Goal: Navigation & Orientation: Find specific page/section

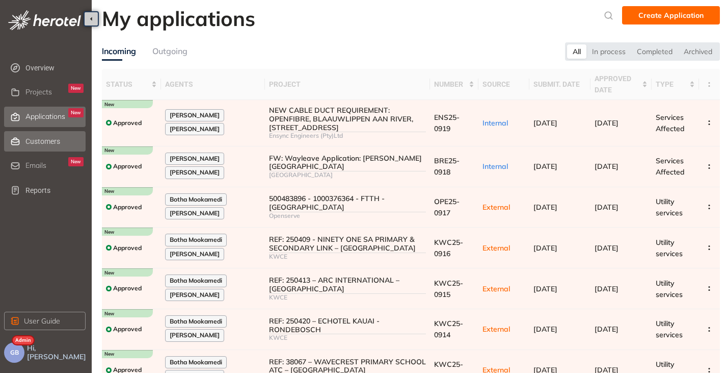
click at [29, 146] on span "Customers" at bounding box center [54, 141] width 58 height 20
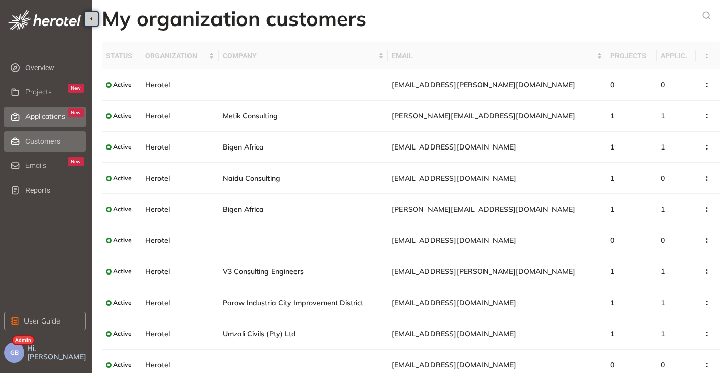
click at [36, 122] on div "Applications New" at bounding box center [54, 116] width 58 height 17
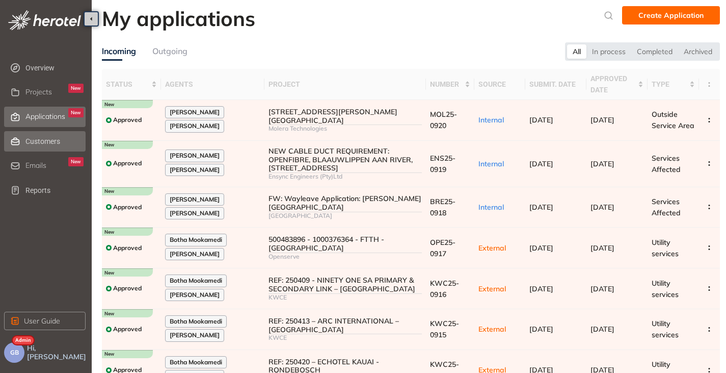
click at [43, 138] on span "Customers" at bounding box center [54, 141] width 58 height 20
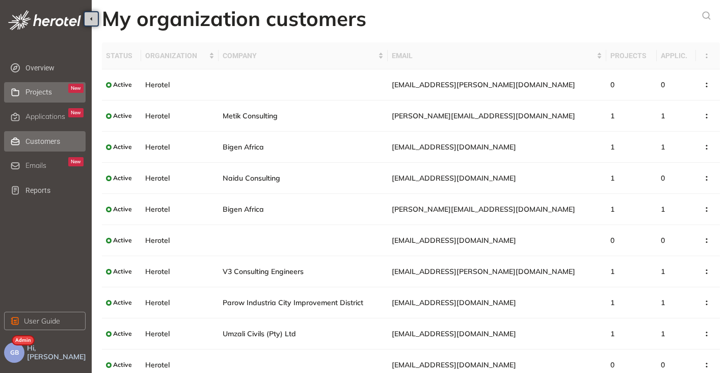
click at [46, 92] on span "Projects" at bounding box center [38, 92] width 27 height 9
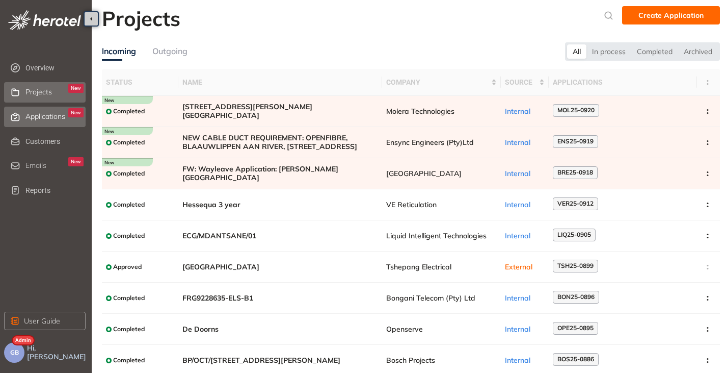
click at [52, 114] on span "Applications" at bounding box center [45, 116] width 40 height 9
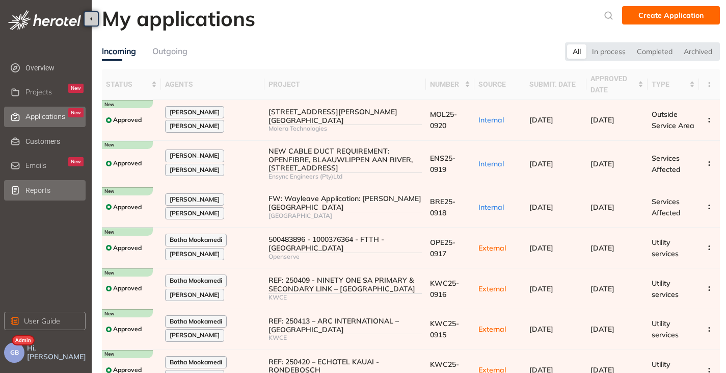
click at [33, 190] on span "Reports" at bounding box center [54, 190] width 58 height 20
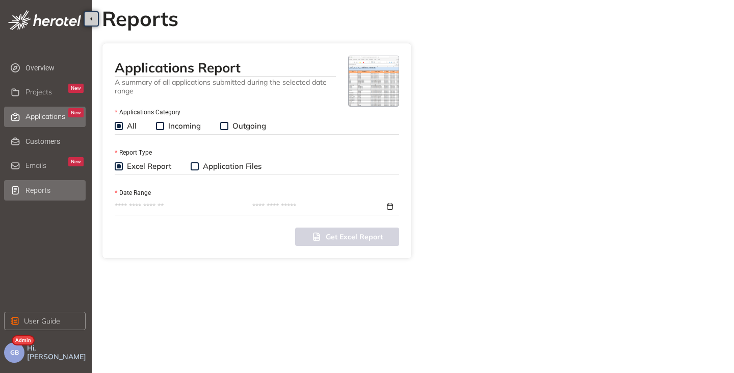
click at [43, 115] on span "Applications" at bounding box center [45, 116] width 40 height 9
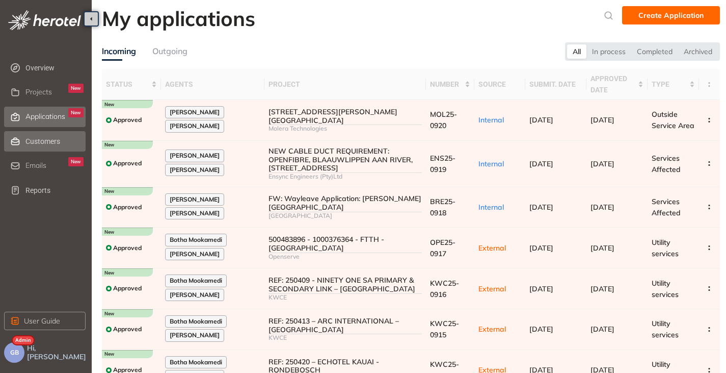
click at [31, 142] on span "Customers" at bounding box center [54, 141] width 58 height 20
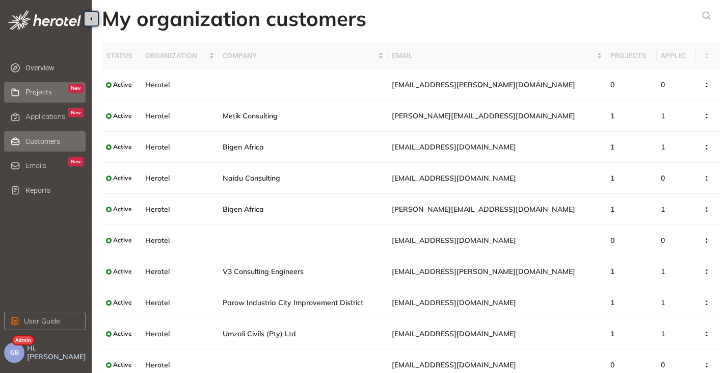
click at [43, 97] on div "Projects New" at bounding box center [54, 92] width 58 height 17
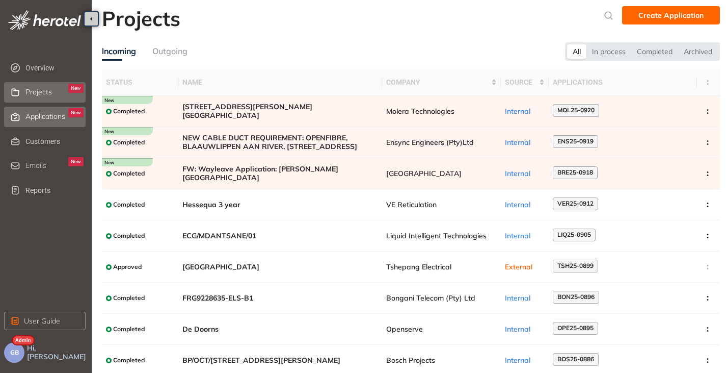
click at [46, 112] on span "Applications" at bounding box center [45, 116] width 40 height 9
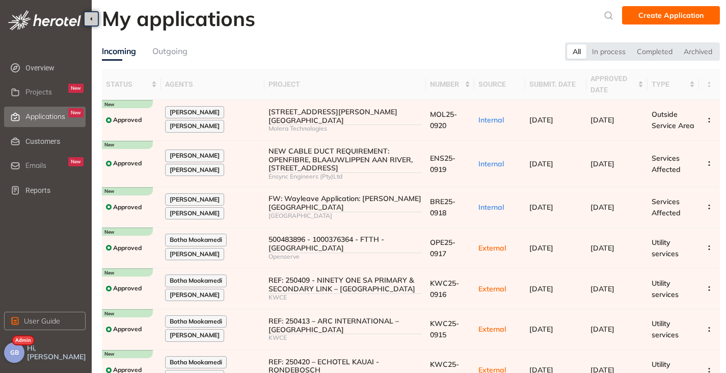
click at [24, 352] on button "GB" at bounding box center [14, 352] width 20 height 20
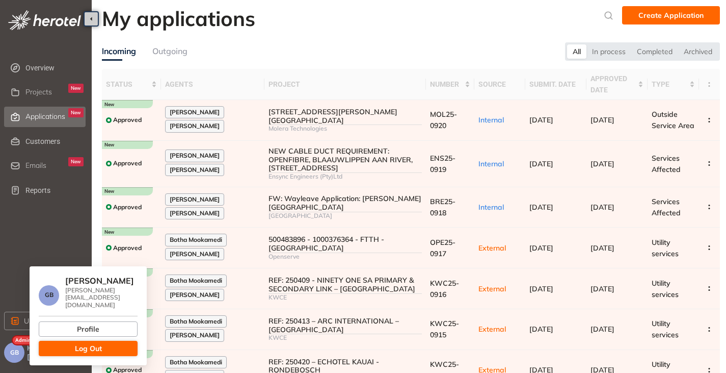
click at [72, 343] on button "Log Out" at bounding box center [88, 347] width 99 height 15
